Goal: Information Seeking & Learning: Learn about a topic

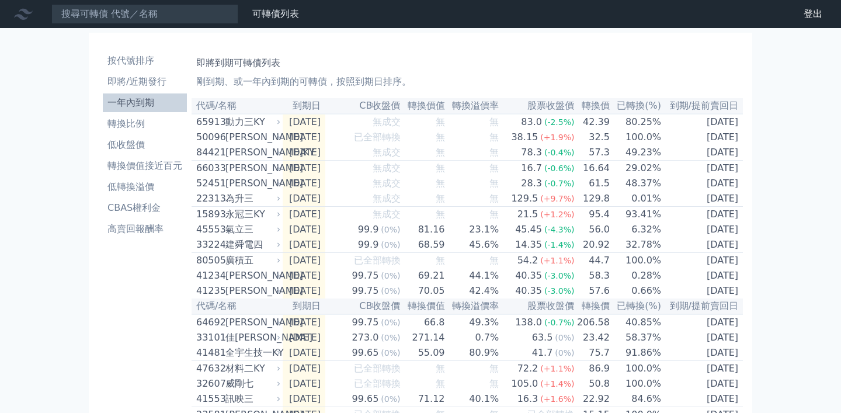
scroll to position [1555, 0]
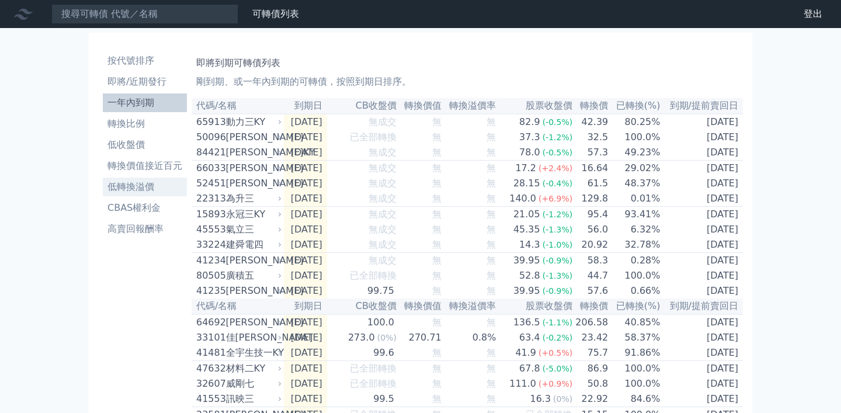
click at [138, 184] on li "低轉換溢價" at bounding box center [145, 187] width 84 height 14
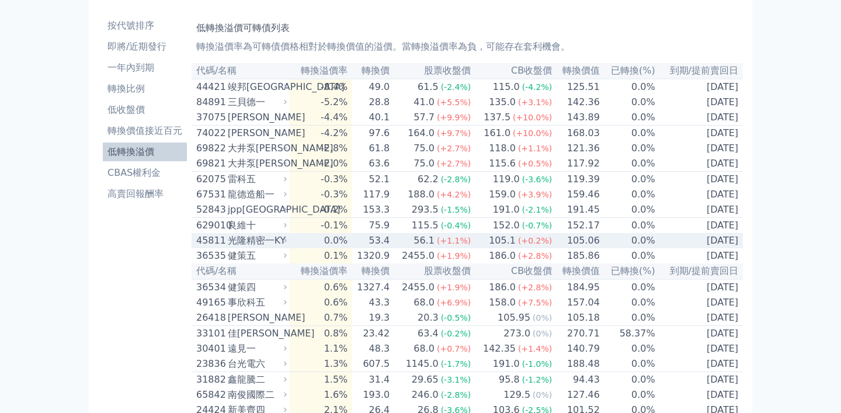
scroll to position [30, 0]
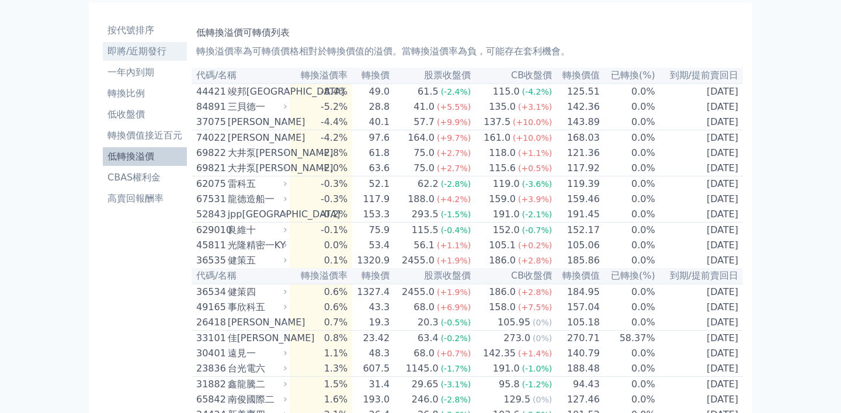
click at [156, 46] on li "即將/近期發行" at bounding box center [145, 51] width 84 height 14
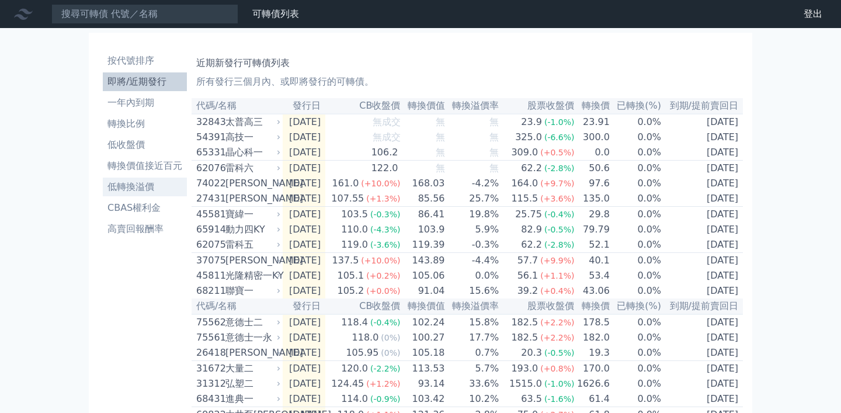
click at [130, 187] on li "低轉換溢價" at bounding box center [145, 187] width 84 height 14
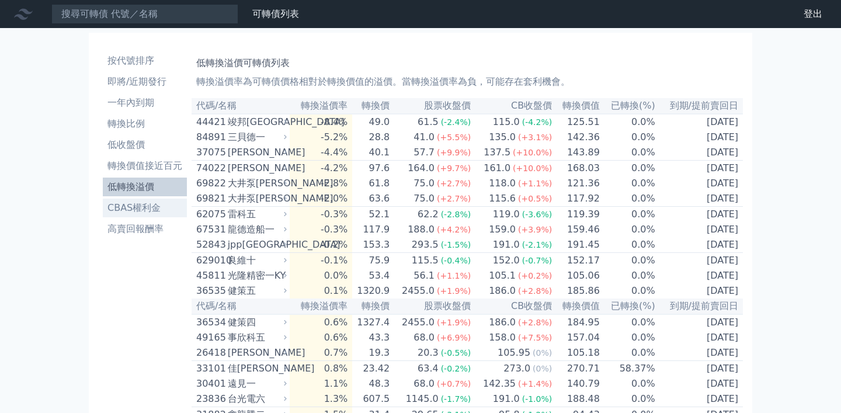
click at [154, 207] on li "CBAS權利金" at bounding box center [145, 208] width 84 height 14
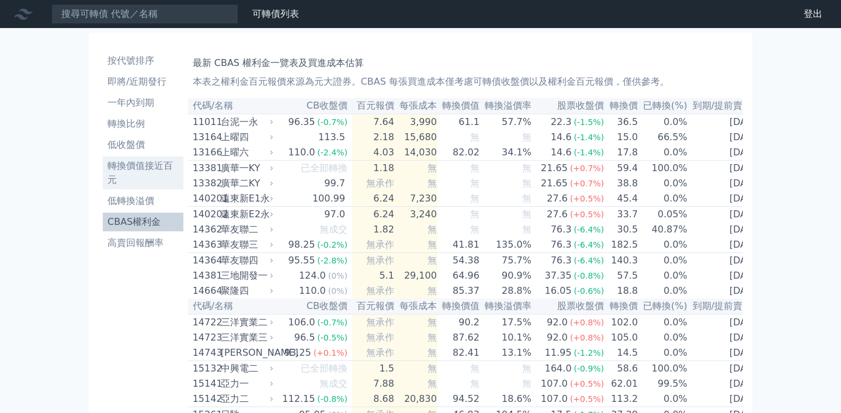
click at [134, 168] on li "轉換價值接近百元" at bounding box center [143, 173] width 81 height 28
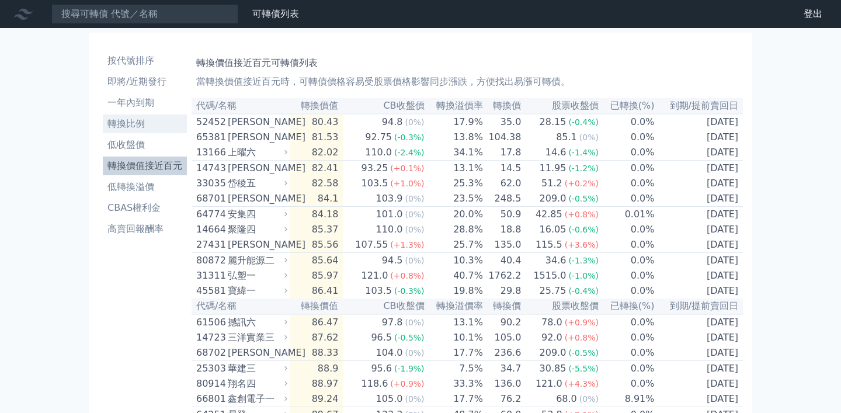
click at [137, 117] on li "轉換比例" at bounding box center [145, 124] width 84 height 14
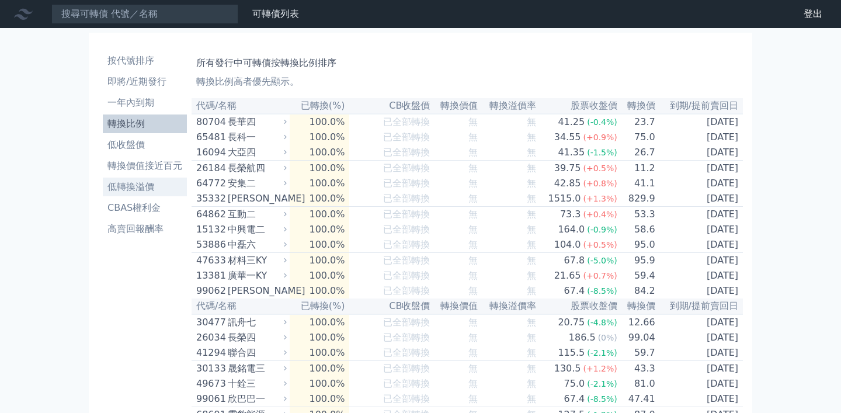
click at [144, 190] on li "低轉換溢價" at bounding box center [145, 187] width 84 height 14
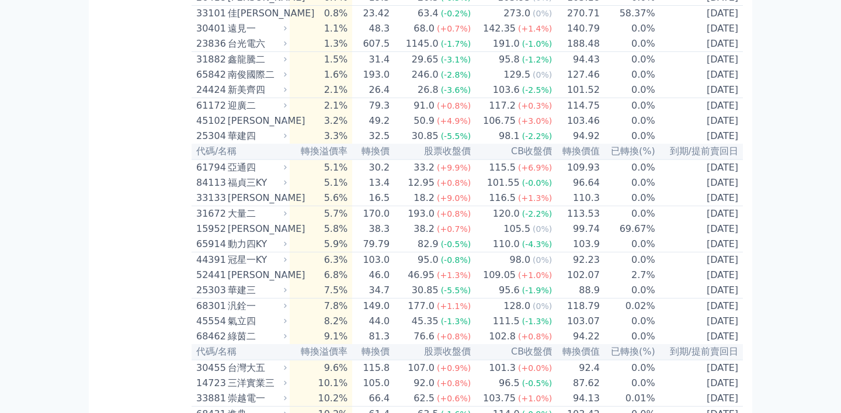
scroll to position [359, 0]
